Goal: Book appointment/travel/reservation

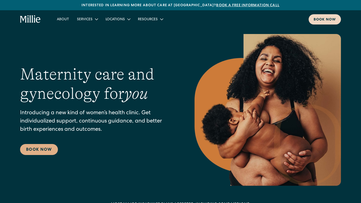
click at [322, 18] on div "Book now" at bounding box center [324, 19] width 22 height 5
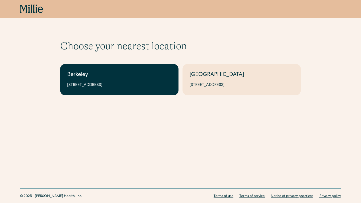
click at [156, 81] on link "Berkeley 2999 Regent St, Suite 524, Berkeley, CA 94705" at bounding box center [119, 79] width 118 height 31
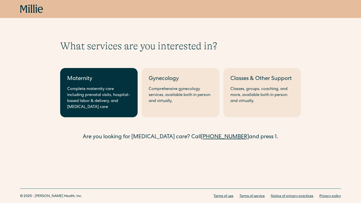
click at [126, 88] on div "Complete maternity care including prenatal visits, hospital-based labor & deliv…" at bounding box center [98, 98] width 63 height 24
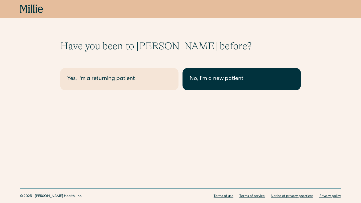
click at [205, 82] on div "No, I'm a new patient" at bounding box center [241, 79] width 104 height 8
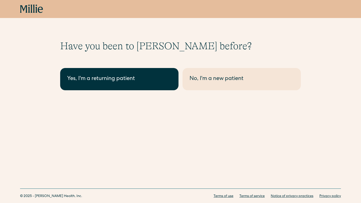
click at [124, 78] on div "Yes, I'm a returning patient" at bounding box center [119, 79] width 104 height 8
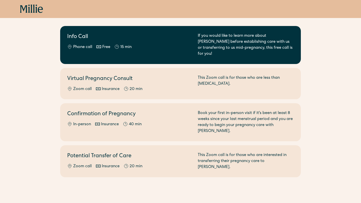
scroll to position [52, 0]
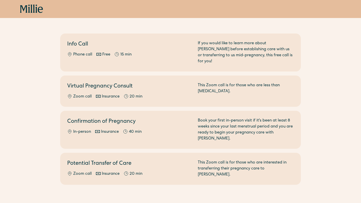
scroll to position [48, 0]
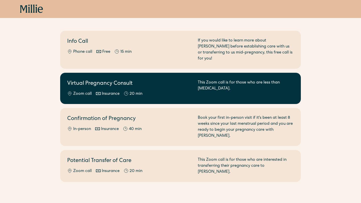
click at [166, 80] on h2 "Virtual Pregnancy Consult" at bounding box center [129, 84] width 124 height 8
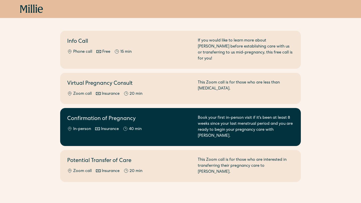
click at [139, 118] on div "Confirmation of Pregnancy In-person Insurance 40 min" at bounding box center [129, 127] width 124 height 24
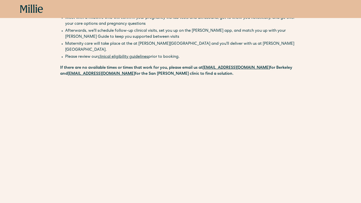
scroll to position [65, 0]
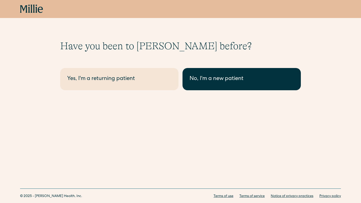
click at [223, 80] on div "No, I'm a new patient" at bounding box center [241, 79] width 104 height 8
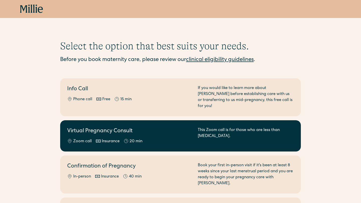
click at [162, 132] on div "Virtual Pregnancy Consult Zoom call Insurance 20 min" at bounding box center [129, 135] width 124 height 17
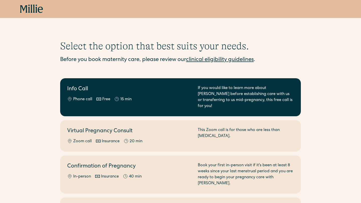
scroll to position [54, 0]
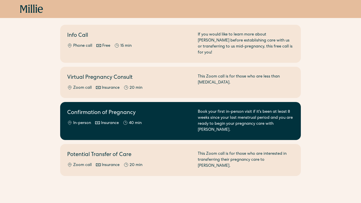
click at [165, 120] on div "In-person Insurance 40 min" at bounding box center [129, 123] width 124 height 6
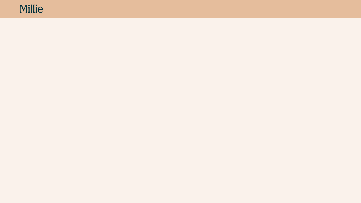
scroll to position [148, 0]
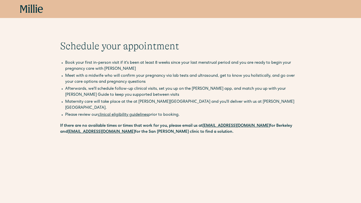
click at [37, 9] on icon at bounding box center [36, 9] width 2 height 8
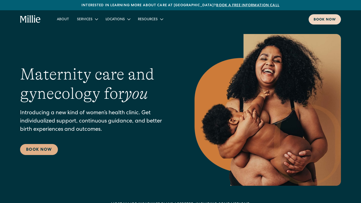
click at [330, 20] on div "Book now" at bounding box center [324, 19] width 22 height 5
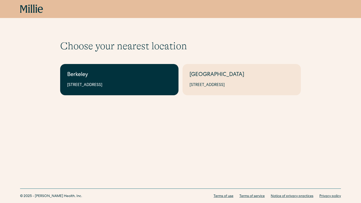
click at [149, 84] on div "[STREET_ADDRESS]" at bounding box center [119, 85] width 104 height 6
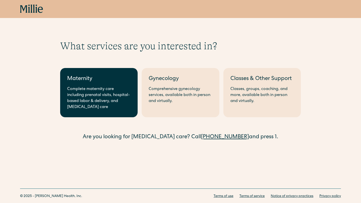
click at [114, 91] on div "Complete maternity care including prenatal visits, hospital-based labor & deliv…" at bounding box center [98, 98] width 63 height 24
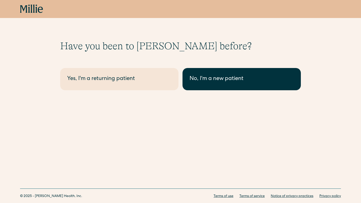
click at [201, 77] on div "No, I'm a new patient" at bounding box center [241, 79] width 104 height 8
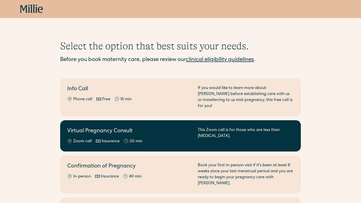
click at [161, 139] on div "Zoom call Insurance 20 min" at bounding box center [129, 142] width 124 height 6
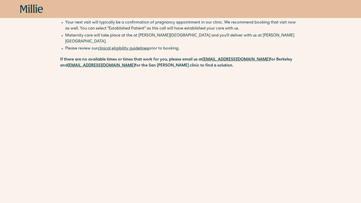
scroll to position [47, 0]
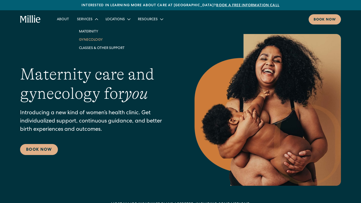
click at [90, 39] on link "Gynecology" at bounding box center [102, 40] width 54 height 8
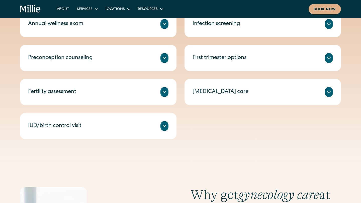
scroll to position [272, 0]
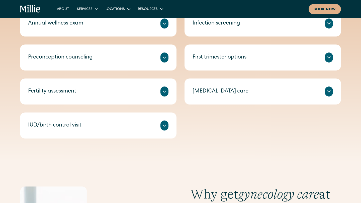
click at [165, 59] on icon at bounding box center [164, 58] width 6 height 6
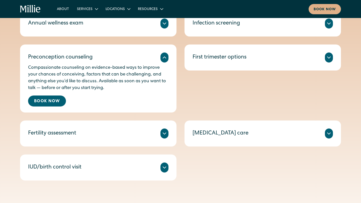
click at [213, 53] on div "First trimester options" at bounding box center [262, 58] width 140 height 10
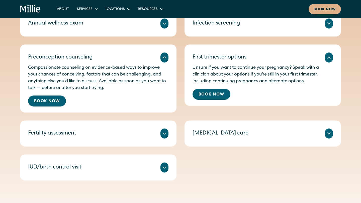
click at [195, 130] on div "Miscarriage care" at bounding box center [220, 134] width 56 height 8
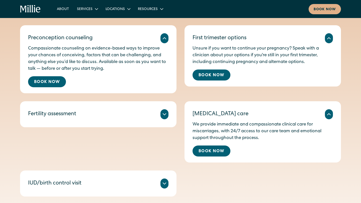
scroll to position [304, 0]
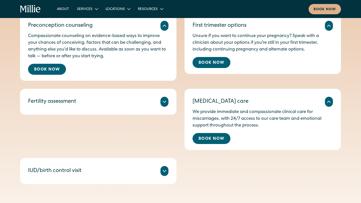
click at [161, 103] on div at bounding box center [164, 102] width 8 height 10
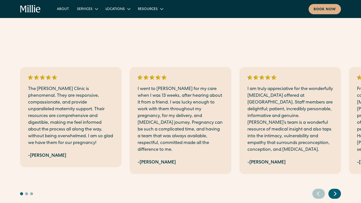
scroll to position [680, 0]
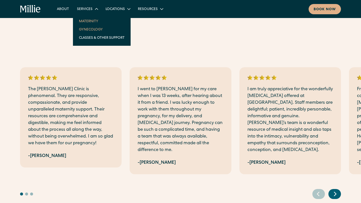
click at [85, 20] on link "Maternity" at bounding box center [102, 21] width 54 height 8
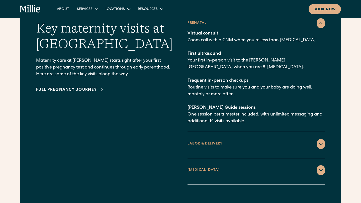
scroll to position [738, 0]
click at [222, 141] on div "LABOR & DELIVERY" at bounding box center [204, 143] width 35 height 5
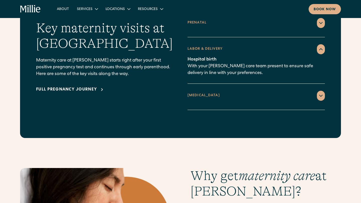
click at [221, 91] on div "POSTPARTUM" at bounding box center [255, 96] width 137 height 10
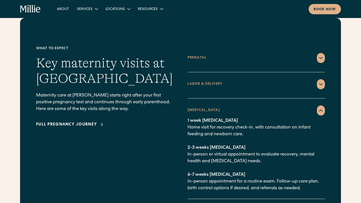
scroll to position [702, 0]
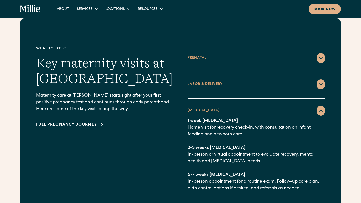
click at [84, 122] on div "Full pregnancy journey" at bounding box center [66, 125] width 61 height 6
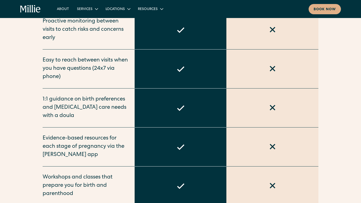
scroll to position [408, 0]
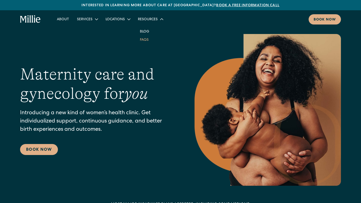
click at [141, 40] on link "FAQs" at bounding box center [144, 40] width 17 height 8
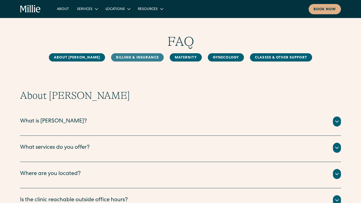
click at [138, 57] on link "Billing & Insurance" at bounding box center [137, 57] width 52 height 8
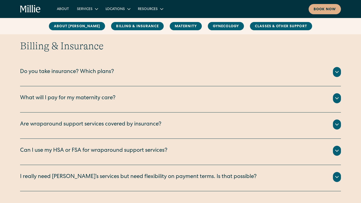
scroll to position [229, 0]
click at [108, 73] on div "Do you take insurance? Which plans?" at bounding box center [67, 72] width 94 height 8
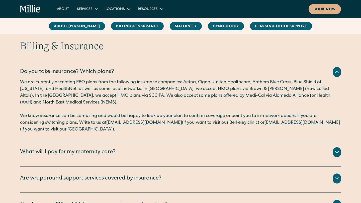
click at [95, 149] on div "What will I pay for my maternity care?" at bounding box center [67, 153] width 95 height 8
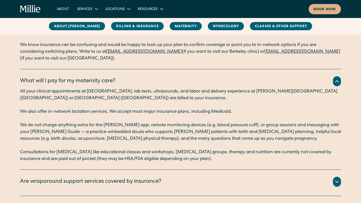
scroll to position [314, 0]
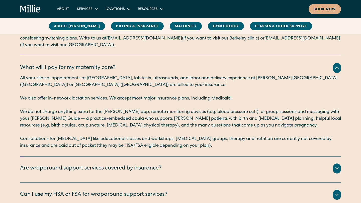
click at [97, 174] on div "In-clinic lactation appointments are billed to your insurance. The rest of our …" at bounding box center [180, 175] width 321 height 2
click at [96, 168] on div "Are wraparound support services covered by insurance?" at bounding box center [90, 169] width 141 height 8
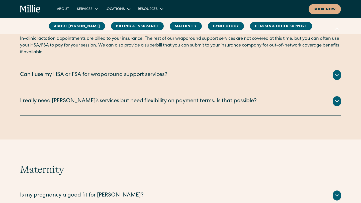
scroll to position [454, 0]
click at [145, 99] on div "I really need [PERSON_NAME]’s services but need flexibility on payment terms. I…" at bounding box center [138, 101] width 236 height 8
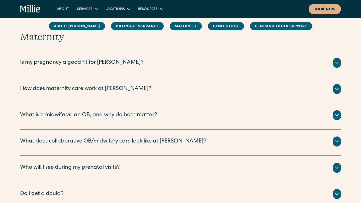
scroll to position [614, 0]
click at [121, 107] on div "What is a midwife vs. an OB, and why do both matter? Certified Nurse Midwife Th…" at bounding box center [180, 117] width 321 height 26
click at [121, 117] on div "What is a midwife vs. an OB, and why do both matter?" at bounding box center [88, 116] width 137 height 8
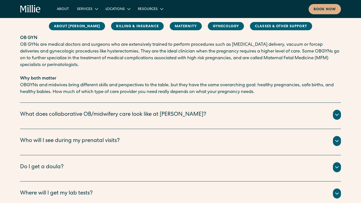
scroll to position [769, 0]
click at [121, 117] on div "What does collaborative OB/midwifery care look like at [PERSON_NAME]?" at bounding box center [113, 115] width 186 height 8
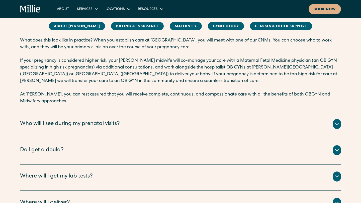
scroll to position [897, 0]
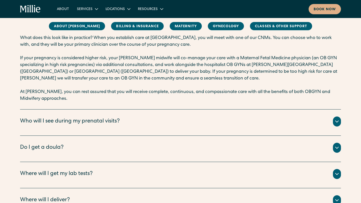
click at [121, 117] on div "Who will I see during my prenatal visits?" at bounding box center [180, 122] width 321 height 10
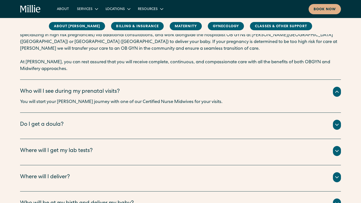
scroll to position [931, 0]
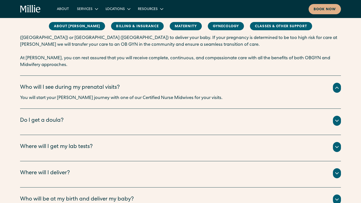
click at [121, 117] on div "Do I get a doula?" at bounding box center [180, 121] width 321 height 10
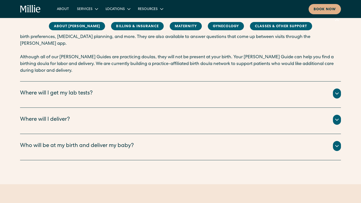
scroll to position [1035, 0]
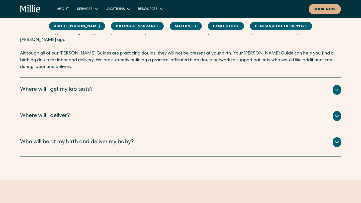
click at [115, 139] on div "Who will be at my birth and deliver my baby?" at bounding box center [77, 143] width 114 height 8
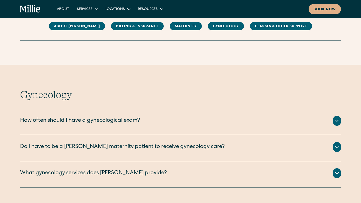
scroll to position [1193, 0]
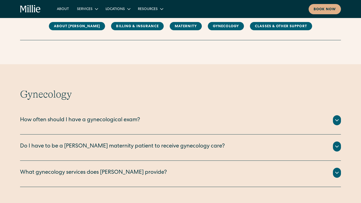
click at [116, 108] on div "How often should I have a gynecological exam? An annual wellness exam is recomm…" at bounding box center [180, 121] width 321 height 26
click at [111, 116] on div "How often should I have a gynecological exam?" at bounding box center [80, 120] width 120 height 8
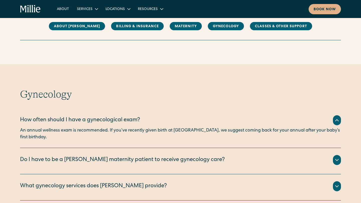
click at [111, 116] on div "How often should I have a gynecological exam?" at bounding box center [80, 120] width 120 height 8
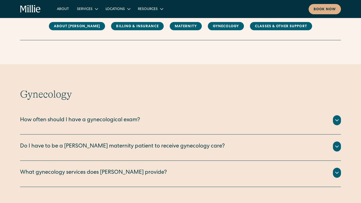
click at [116, 161] on div "What gynecology services does [PERSON_NAME] provide? We offer the following gyn…" at bounding box center [180, 174] width 321 height 26
click at [111, 169] on div "What gynecology services does [PERSON_NAME] provide?" at bounding box center [93, 173] width 147 height 8
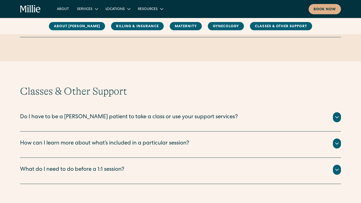
scroll to position [1422, 0]
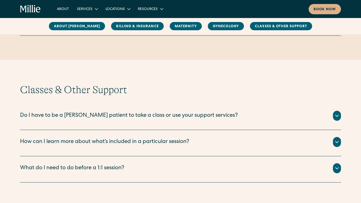
click at [139, 112] on div "Do I have to be a [PERSON_NAME] patient to take a class or use your support ser…" at bounding box center [129, 116] width 218 height 8
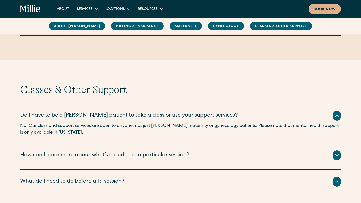
click at [125, 152] on div "How can I learn more about what’s included in a particular session?" at bounding box center [104, 156] width 169 height 8
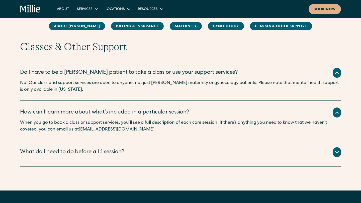
scroll to position [1465, 0]
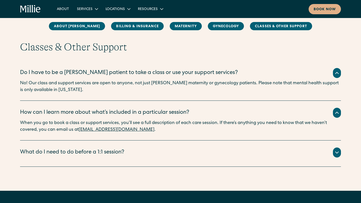
click at [124, 149] on div "What do I need to do before a 1:1 session?" at bounding box center [72, 153] width 104 height 8
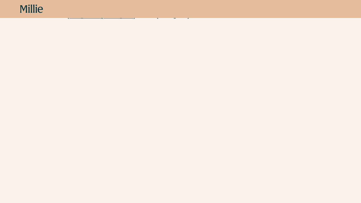
scroll to position [129, 0]
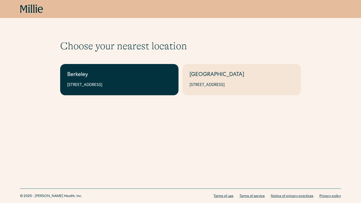
click at [114, 76] on div "Berkeley" at bounding box center [119, 75] width 104 height 8
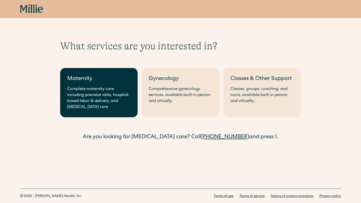
click at [104, 90] on div "Complete maternity care including prenatal visits, hospital-based labor & deliv…" at bounding box center [98, 98] width 63 height 24
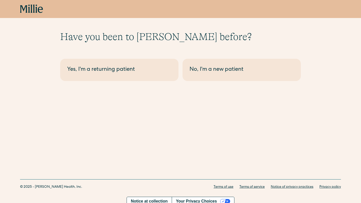
scroll to position [11, 0]
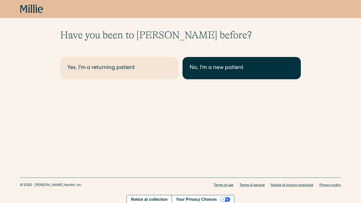
click at [211, 70] on div "No, I'm a new patient" at bounding box center [241, 68] width 104 height 8
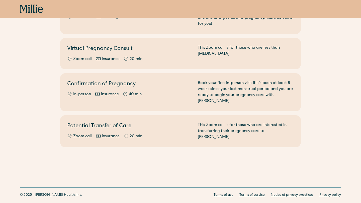
scroll to position [82, 0]
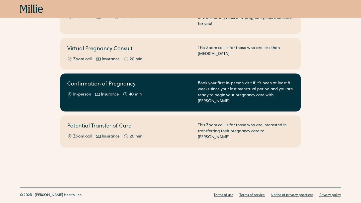
click at [152, 85] on div "Confirmation of Pregnancy In-person Insurance 40 min" at bounding box center [129, 93] width 124 height 24
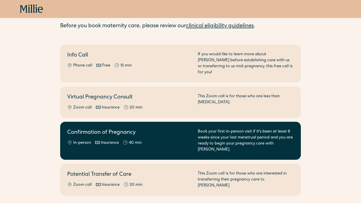
scroll to position [25, 0]
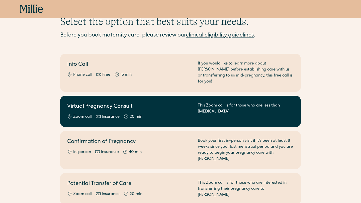
click at [143, 103] on h2 "Virtual Pregnancy Consult" at bounding box center [129, 107] width 124 height 8
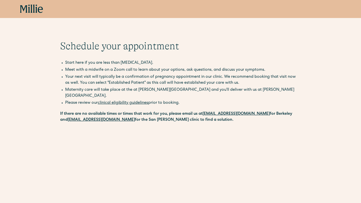
click at [32, 12] on icon at bounding box center [31, 9] width 23 height 9
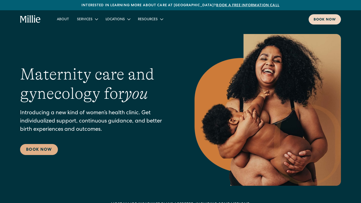
click at [329, 23] on link "Book now" at bounding box center [324, 19] width 32 height 10
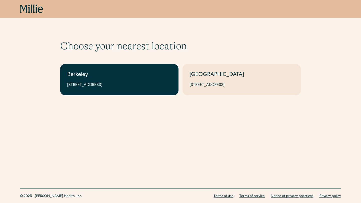
click at [132, 89] on link "Berkeley [STREET_ADDRESS]" at bounding box center [119, 79] width 118 height 31
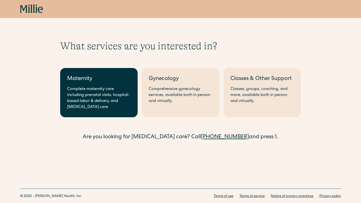
click at [109, 90] on div "Complete maternity care including prenatal visits, hospital-based labor & deliv…" at bounding box center [98, 98] width 63 height 24
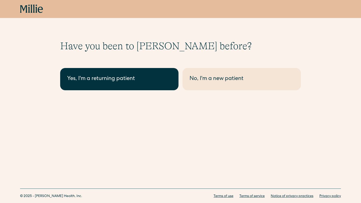
click at [108, 77] on div "Yes, I'm a returning patient" at bounding box center [119, 79] width 104 height 8
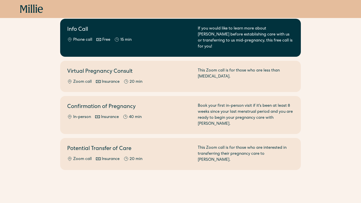
scroll to position [59, 0]
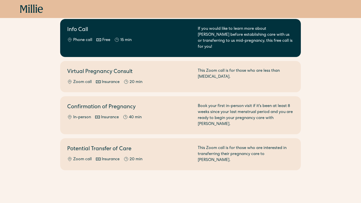
click at [125, 108] on div "Confirmation of Pregnancy In-person Insurance 40 min" at bounding box center [129, 115] width 124 height 24
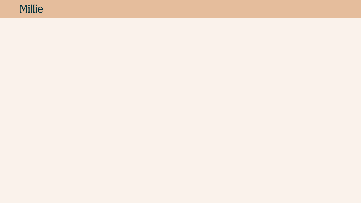
scroll to position [148, 0]
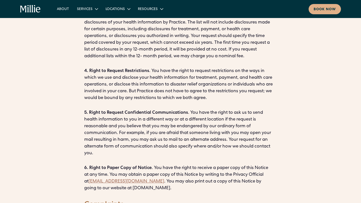
scroll to position [1367, 0]
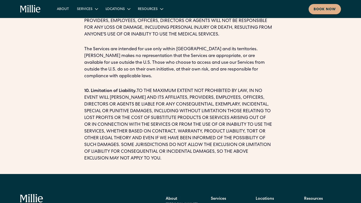
scroll to position [946, 0]
